Goal: Information Seeking & Learning: Learn about a topic

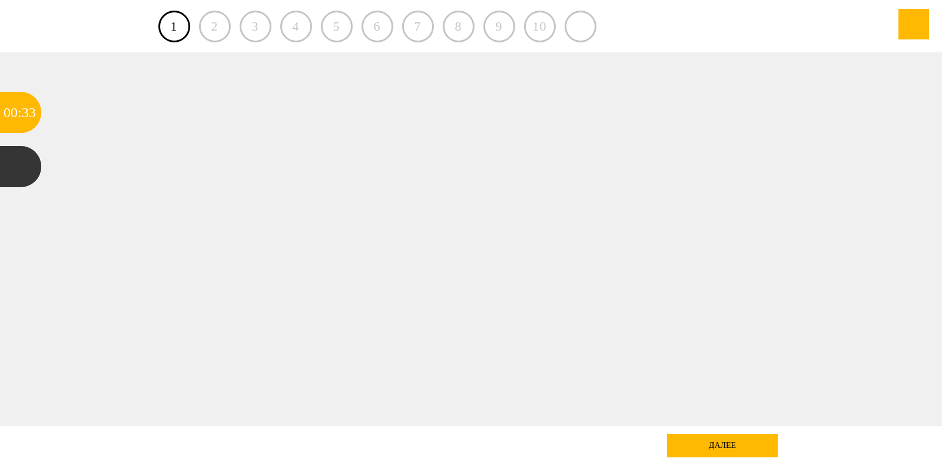
click at [744, 441] on div "далее" at bounding box center [722, 446] width 111 height 24
click at [19, 112] on div ":" at bounding box center [20, 112] width 4 height 41
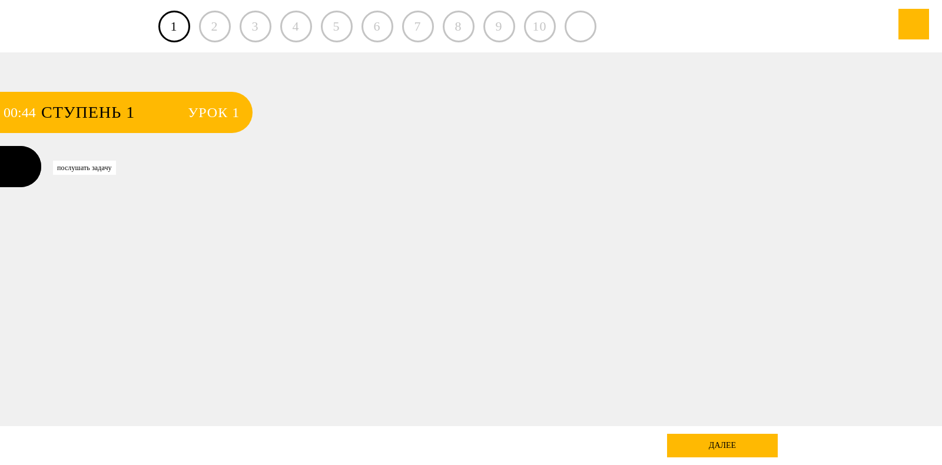
click at [21, 166] on div at bounding box center [20, 166] width 41 height 41
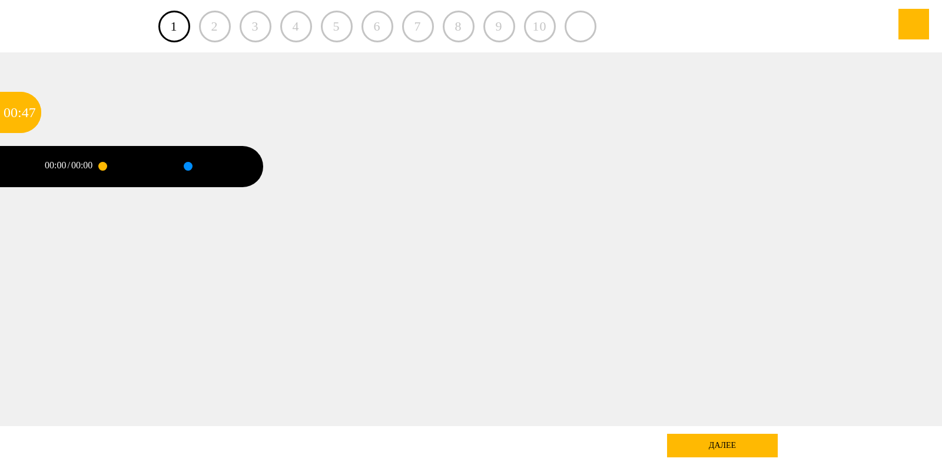
click at [103, 166] on div at bounding box center [102, 166] width 9 height 9
click at [132, 167] on div at bounding box center [129, 166] width 55 height 41
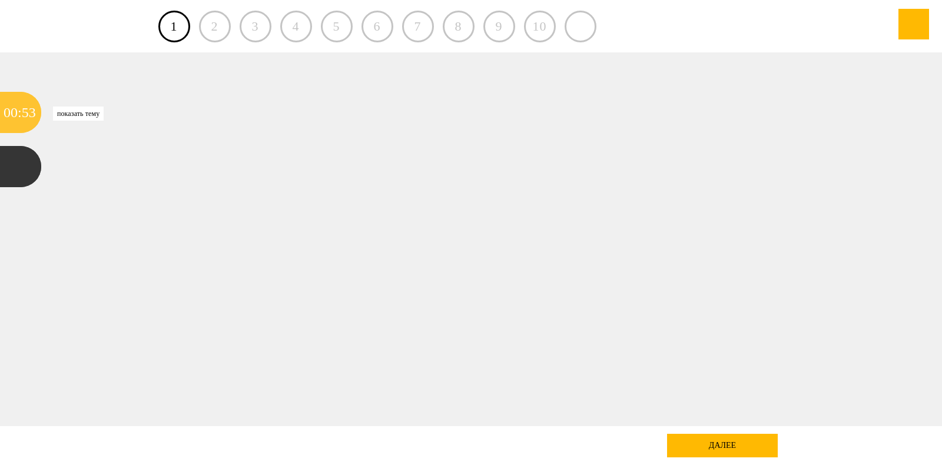
click at [22, 108] on div "53" at bounding box center [29, 112] width 14 height 41
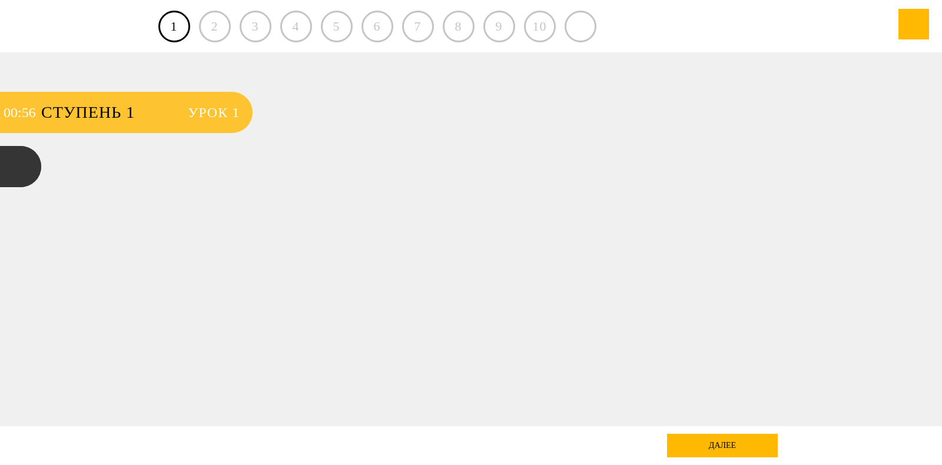
click at [228, 113] on span "Урок 1" at bounding box center [214, 112] width 52 height 41
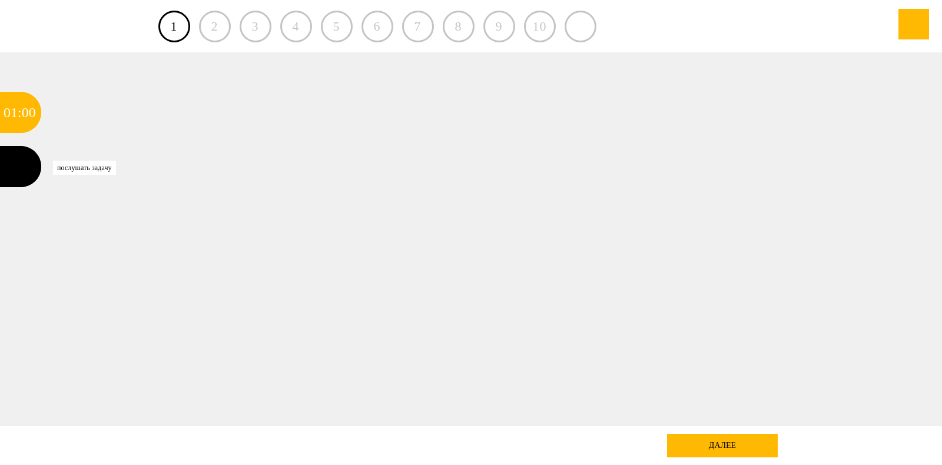
click at [9, 161] on div at bounding box center [20, 166] width 41 height 41
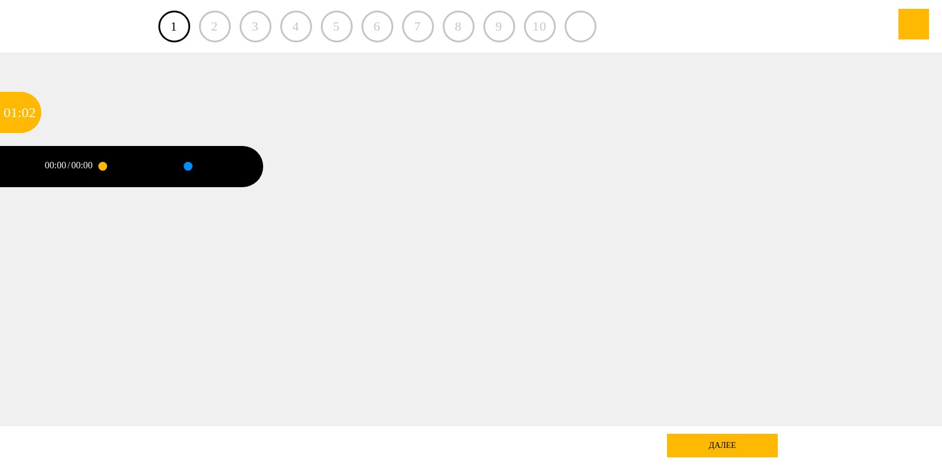
click at [105, 164] on div at bounding box center [102, 166] width 9 height 9
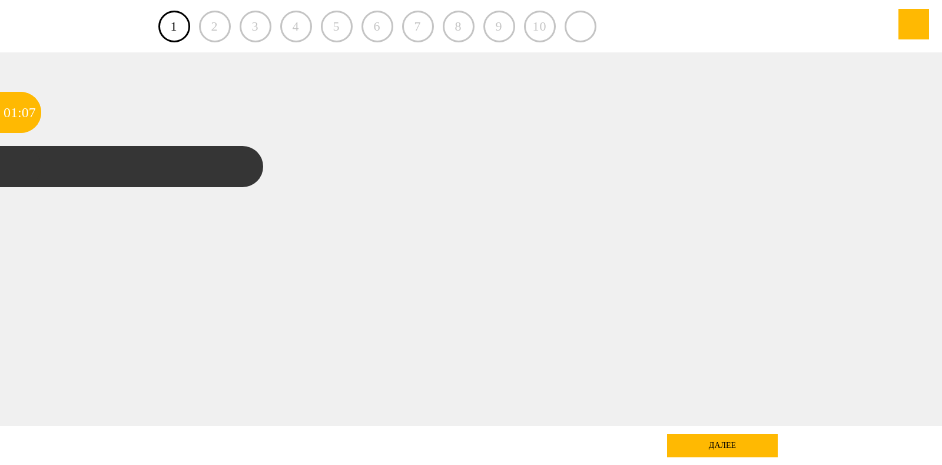
click at [582, 169] on div at bounding box center [471, 239] width 848 height 374
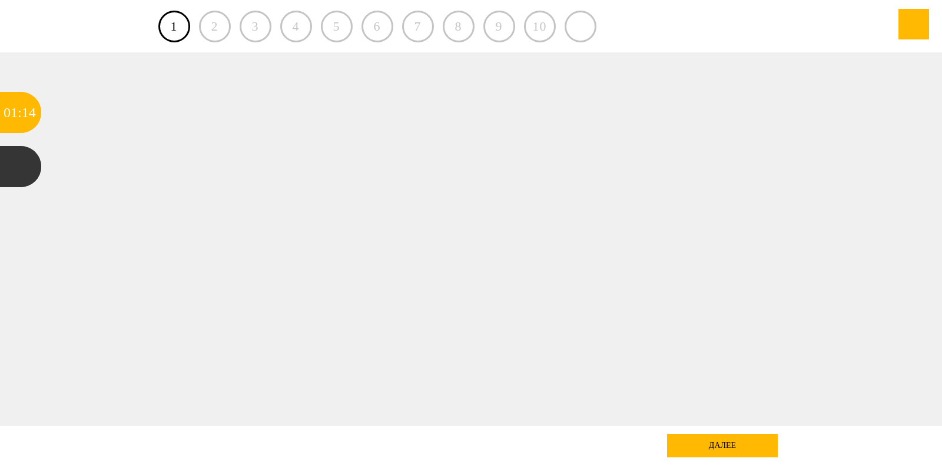
click at [353, 170] on div at bounding box center [471, 239] width 848 height 374
click at [21, 168] on div at bounding box center [20, 166] width 41 height 41
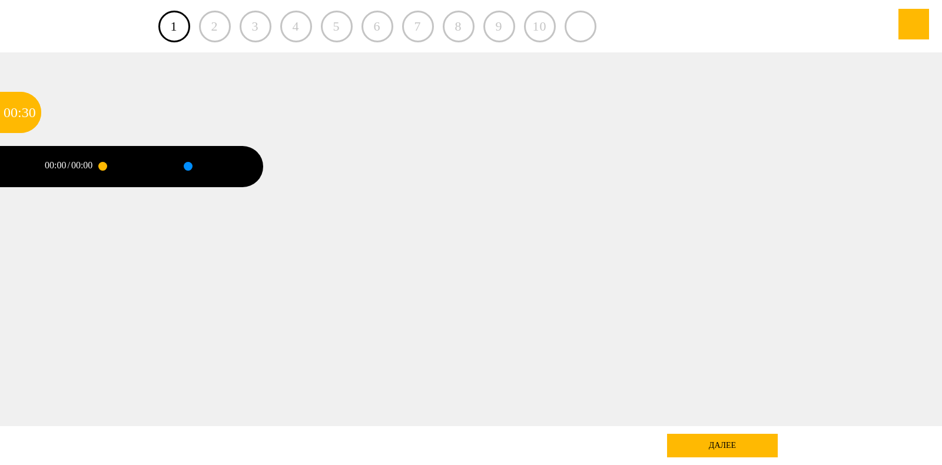
click at [105, 166] on div at bounding box center [102, 166] width 9 height 9
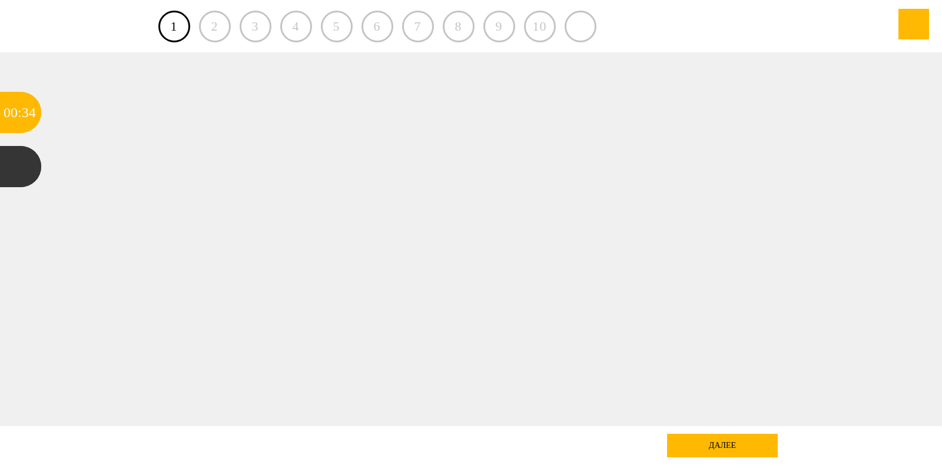
click at [318, 164] on div at bounding box center [471, 239] width 848 height 374
click at [564, 167] on div at bounding box center [471, 239] width 848 height 374
click at [175, 29] on link "1" at bounding box center [174, 27] width 32 height 32
